Goal: Find specific page/section: Find specific page/section

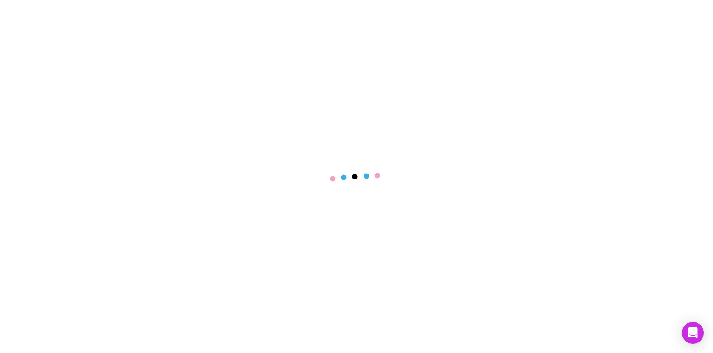
select select "****"
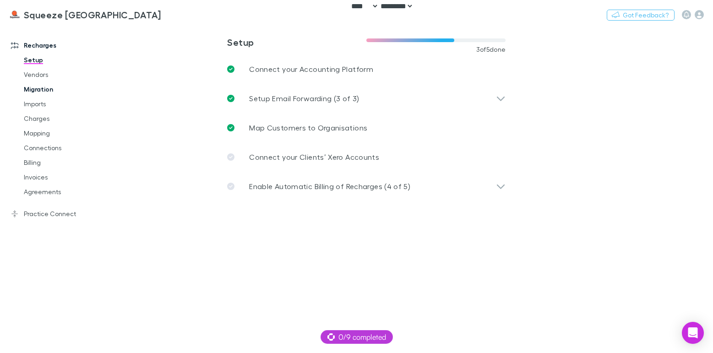
click at [49, 88] on link "Migration" at bounding box center [68, 89] width 106 height 15
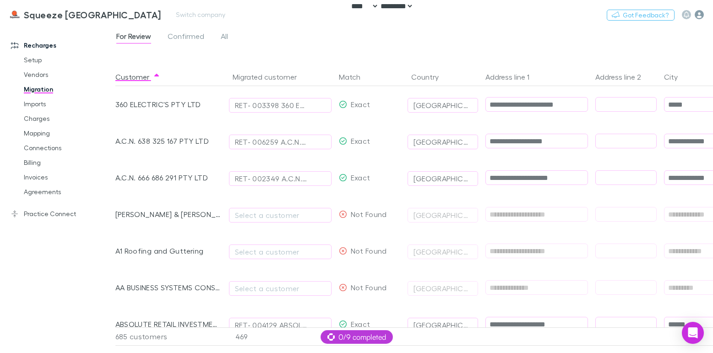
click at [697, 12] on icon "button" at bounding box center [699, 14] width 9 height 9
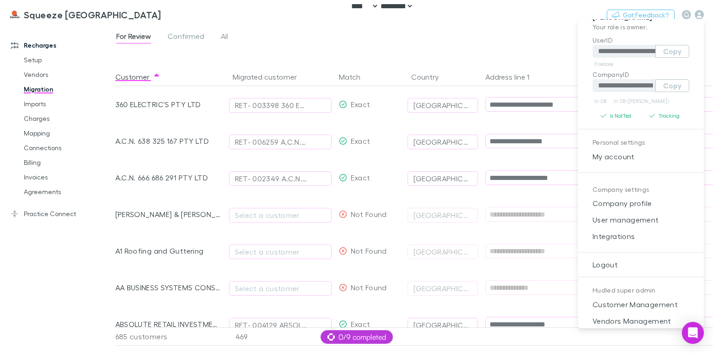
scroll to position [76, 0]
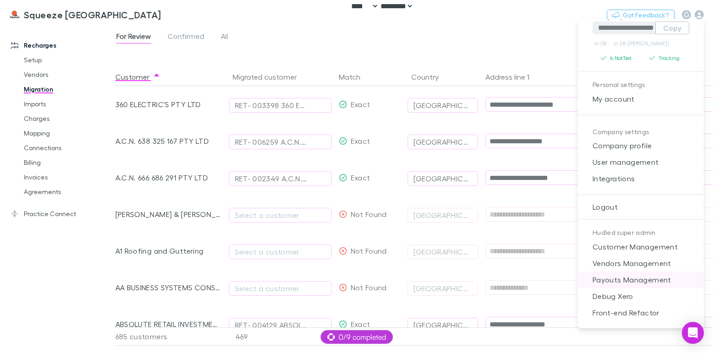
click at [635, 277] on span "Payouts Management" at bounding box center [640, 279] width 111 height 11
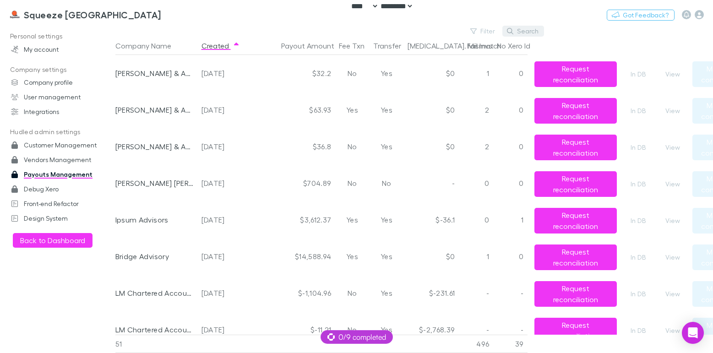
click at [513, 32] on icon "button" at bounding box center [510, 31] width 6 height 6
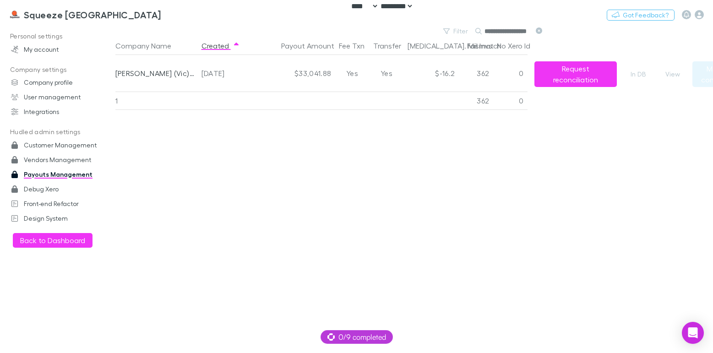
scroll to position [0, 2]
type input "**********"
click at [282, 203] on div "Company Name Created Payout Amount Fee Txn Transfer [MEDICAL_DATA]. Mismatch Fa…" at bounding box center [431, 195] width 632 height 316
click at [380, 158] on div "Company Name Created Payout Amount Fee Txn Transfer [MEDICAL_DATA]. Mismatch Fa…" at bounding box center [431, 195] width 632 height 316
click at [364, 171] on div "Company Name Created Payout Amount Fee Txn Transfer [MEDICAL_DATA]. Mismatch Fa…" at bounding box center [431, 195] width 632 height 316
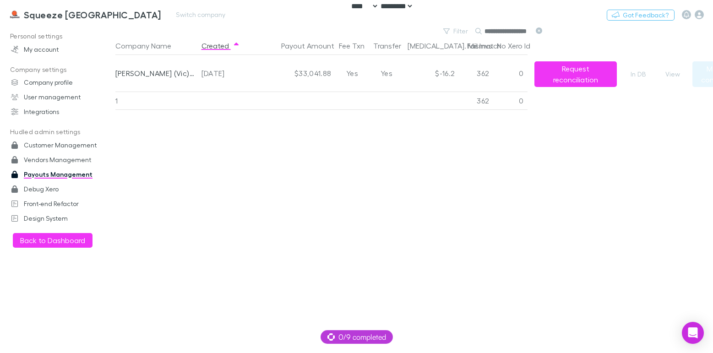
scroll to position [0, 2]
